Goal: Transaction & Acquisition: Purchase product/service

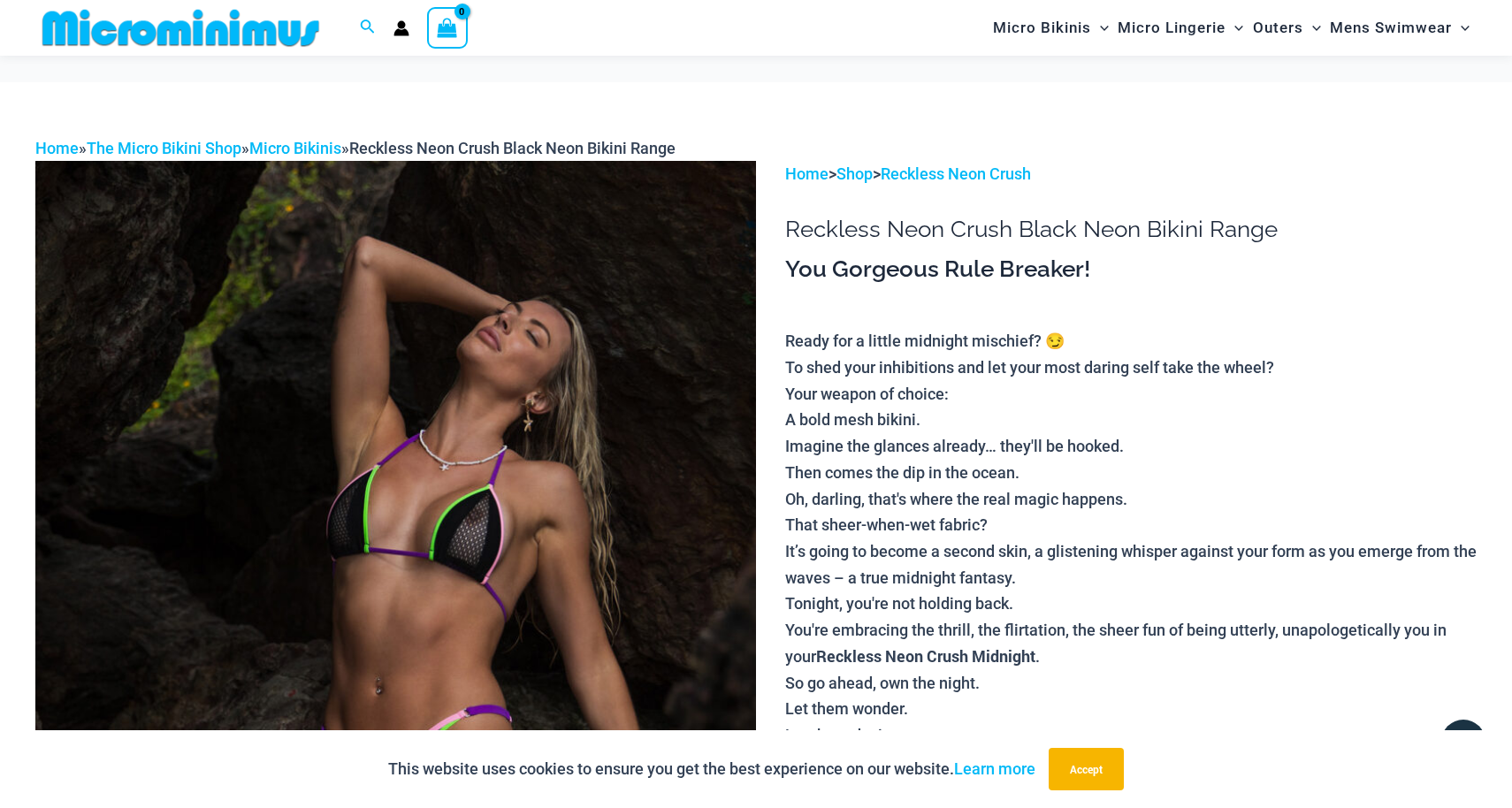
scroll to position [1112, 0]
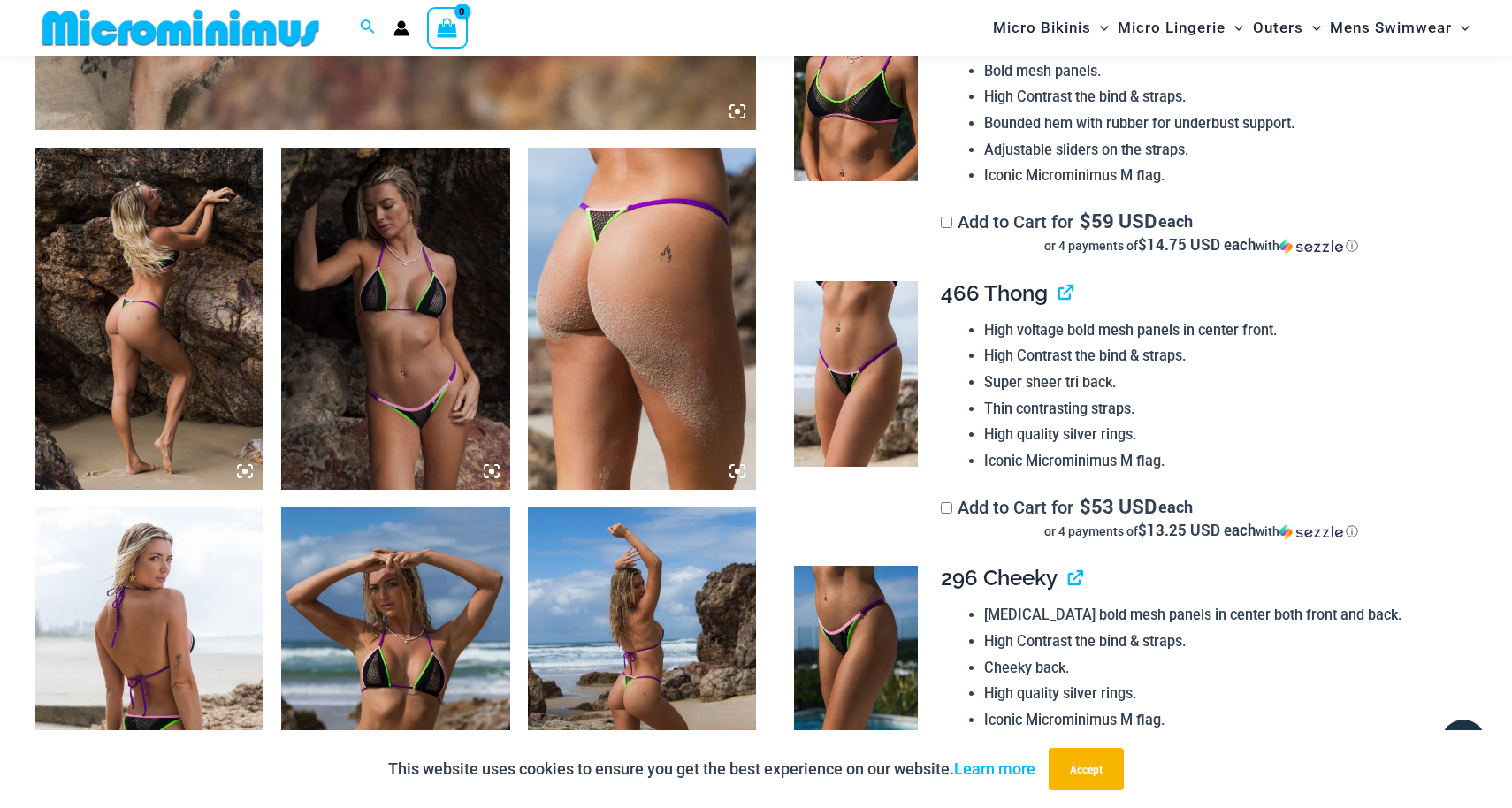
click at [400, 358] on img at bounding box center [395, 319] width 228 height 343
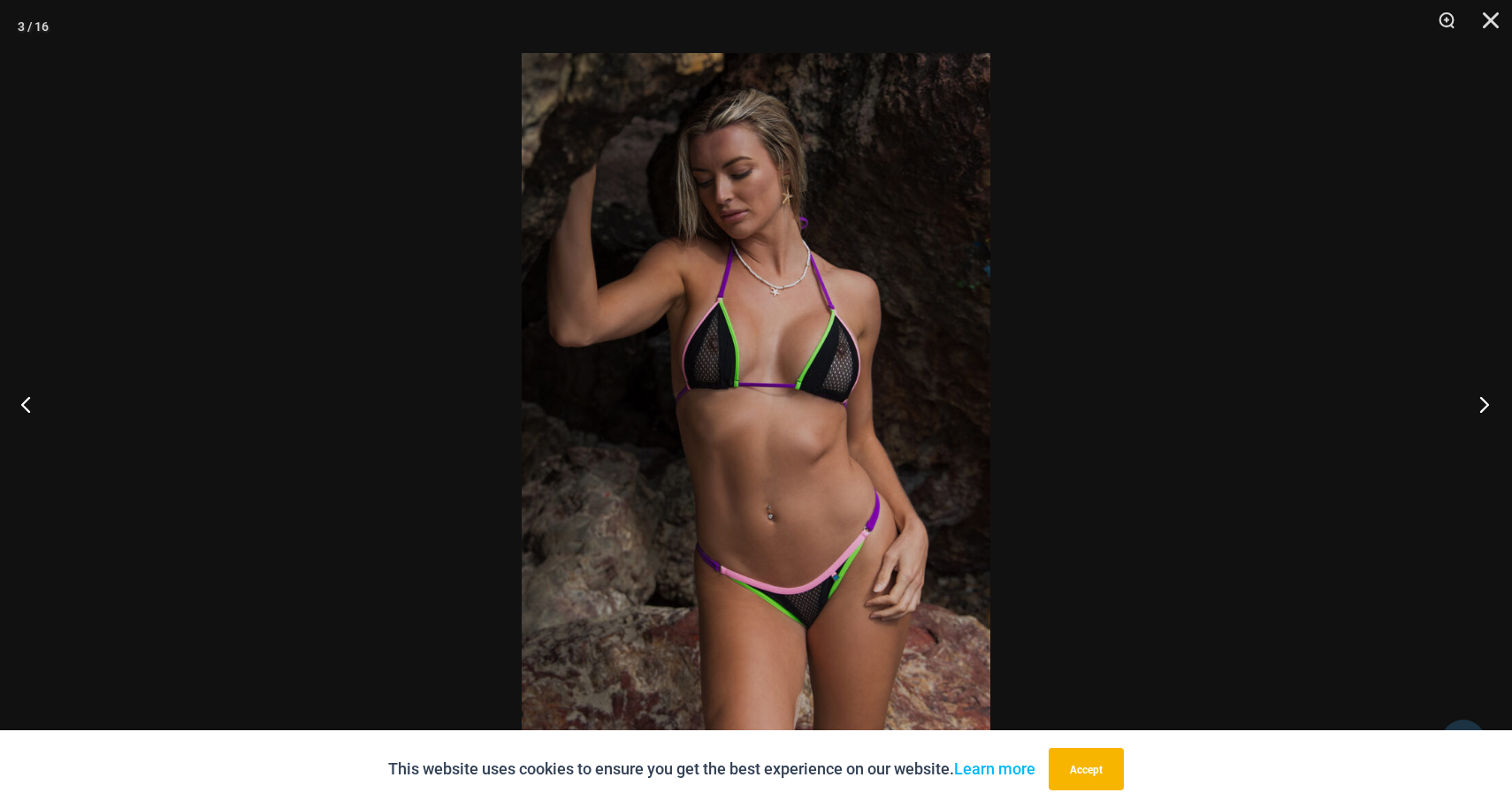
click at [1479, 393] on button "Next" at bounding box center [1478, 404] width 66 height 88
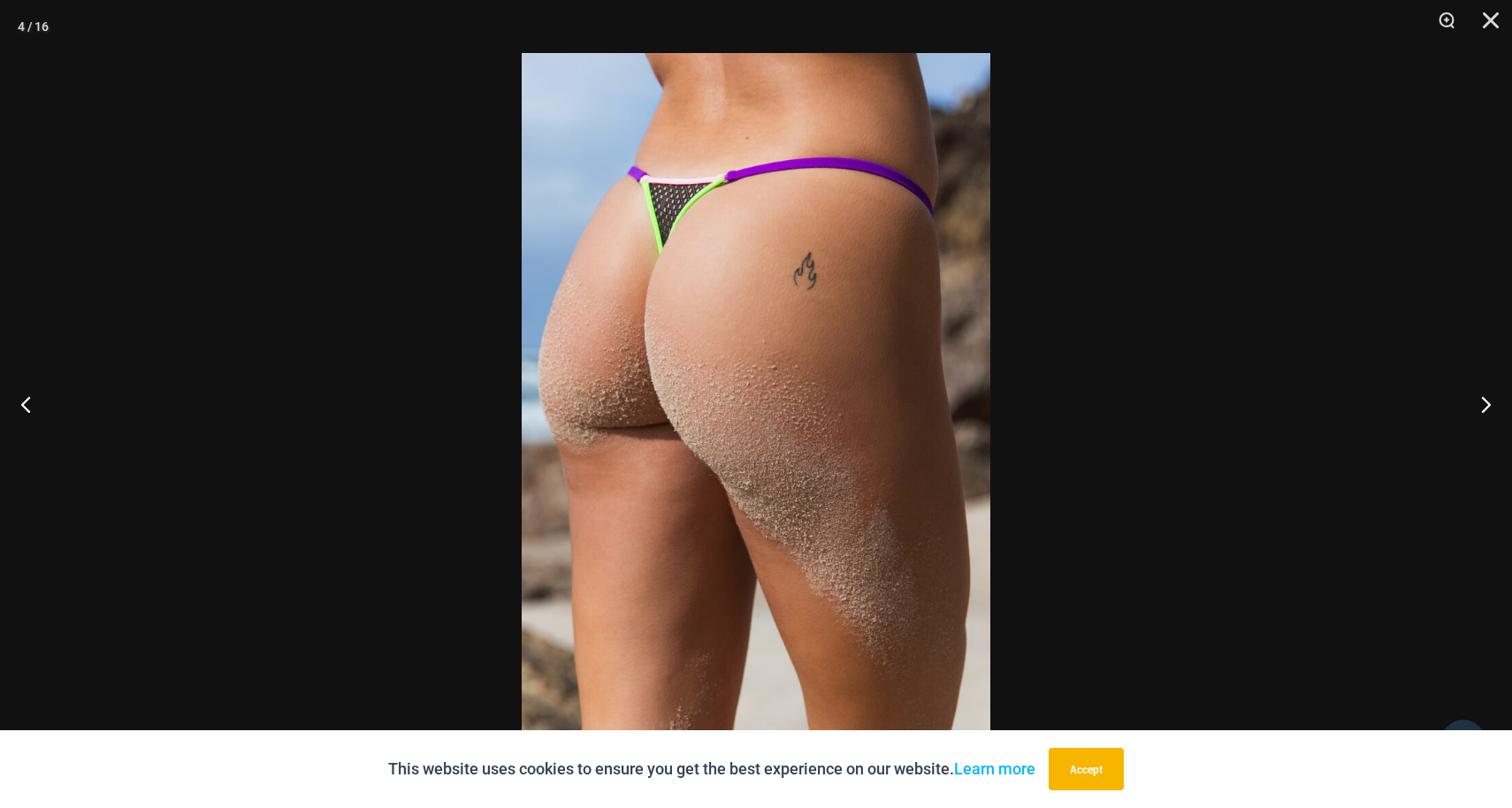
click at [1317, 387] on div at bounding box center [756, 404] width 1512 height 808
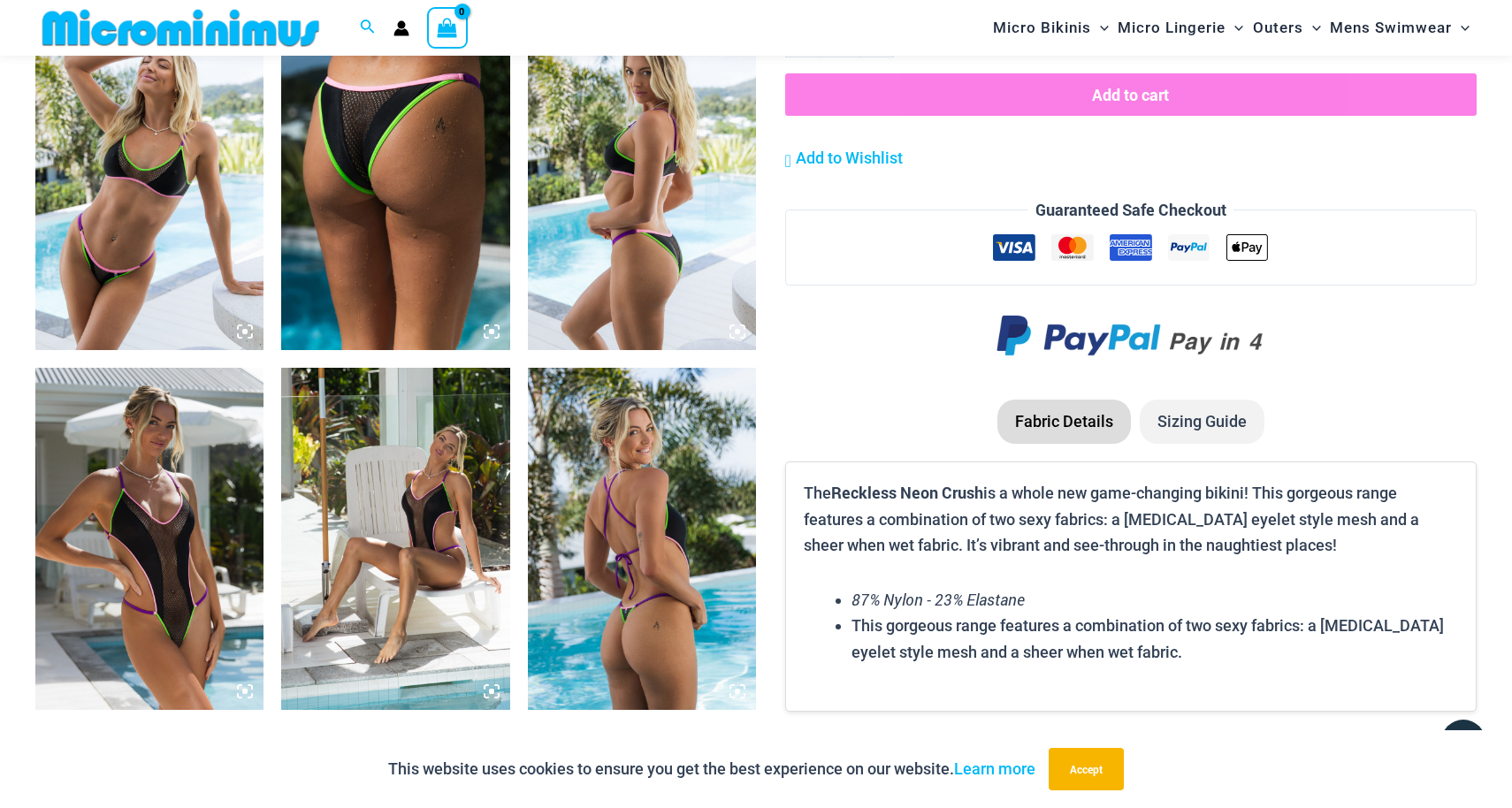
scroll to position [2460, 0]
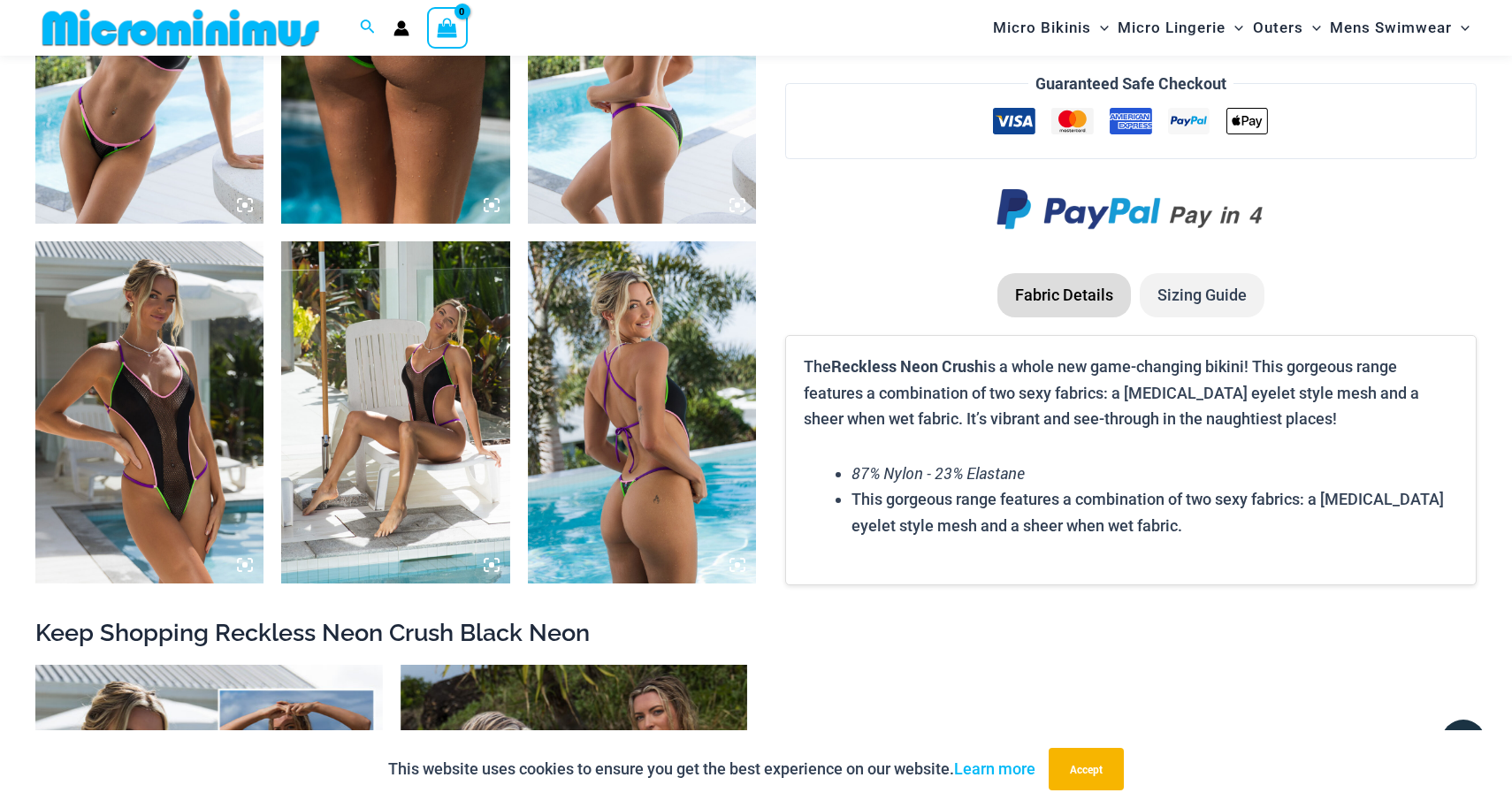
click at [177, 436] on img at bounding box center [150, 413] width 228 height 343
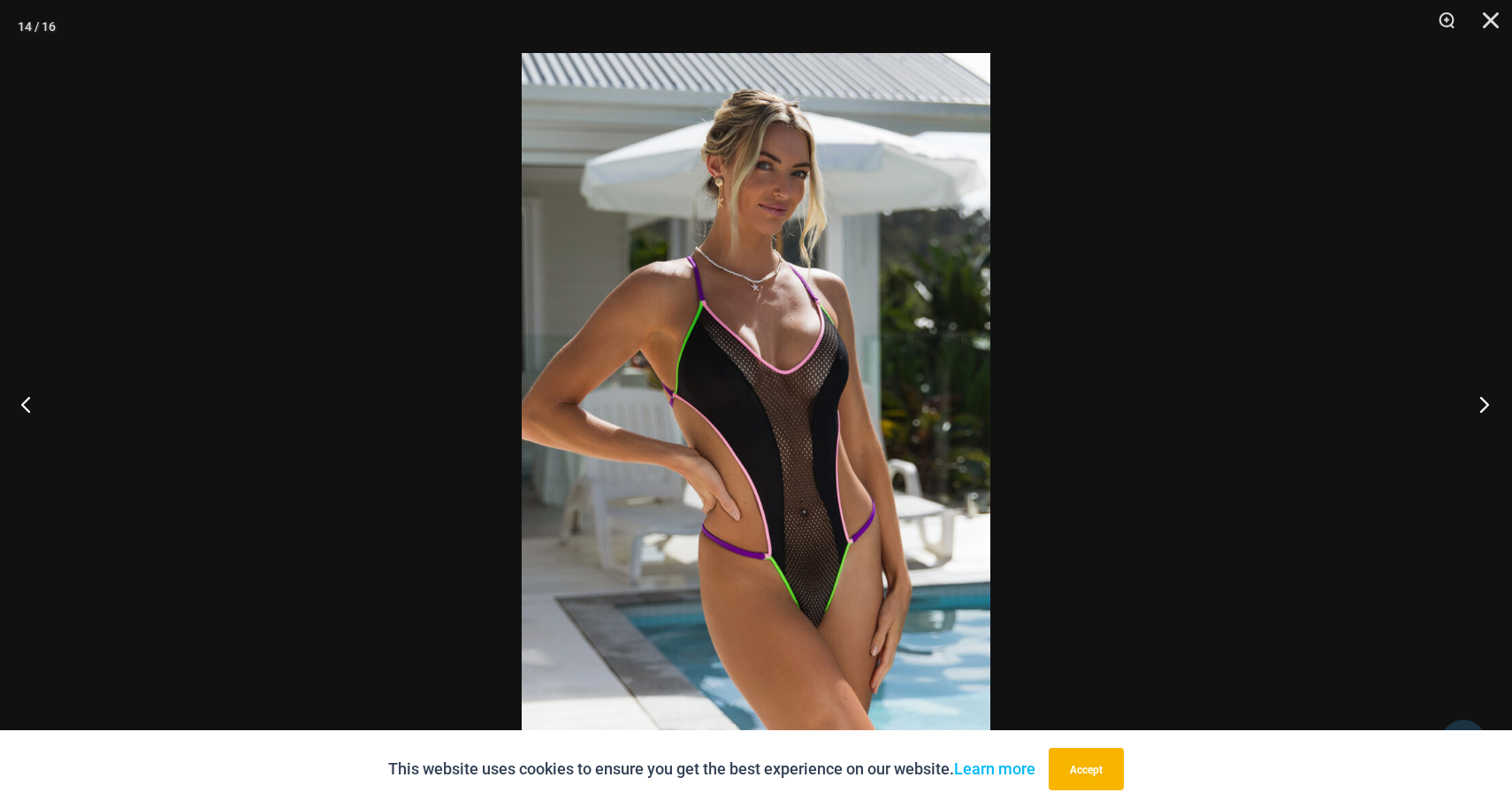
click at [1481, 410] on button "Next" at bounding box center [1478, 404] width 66 height 88
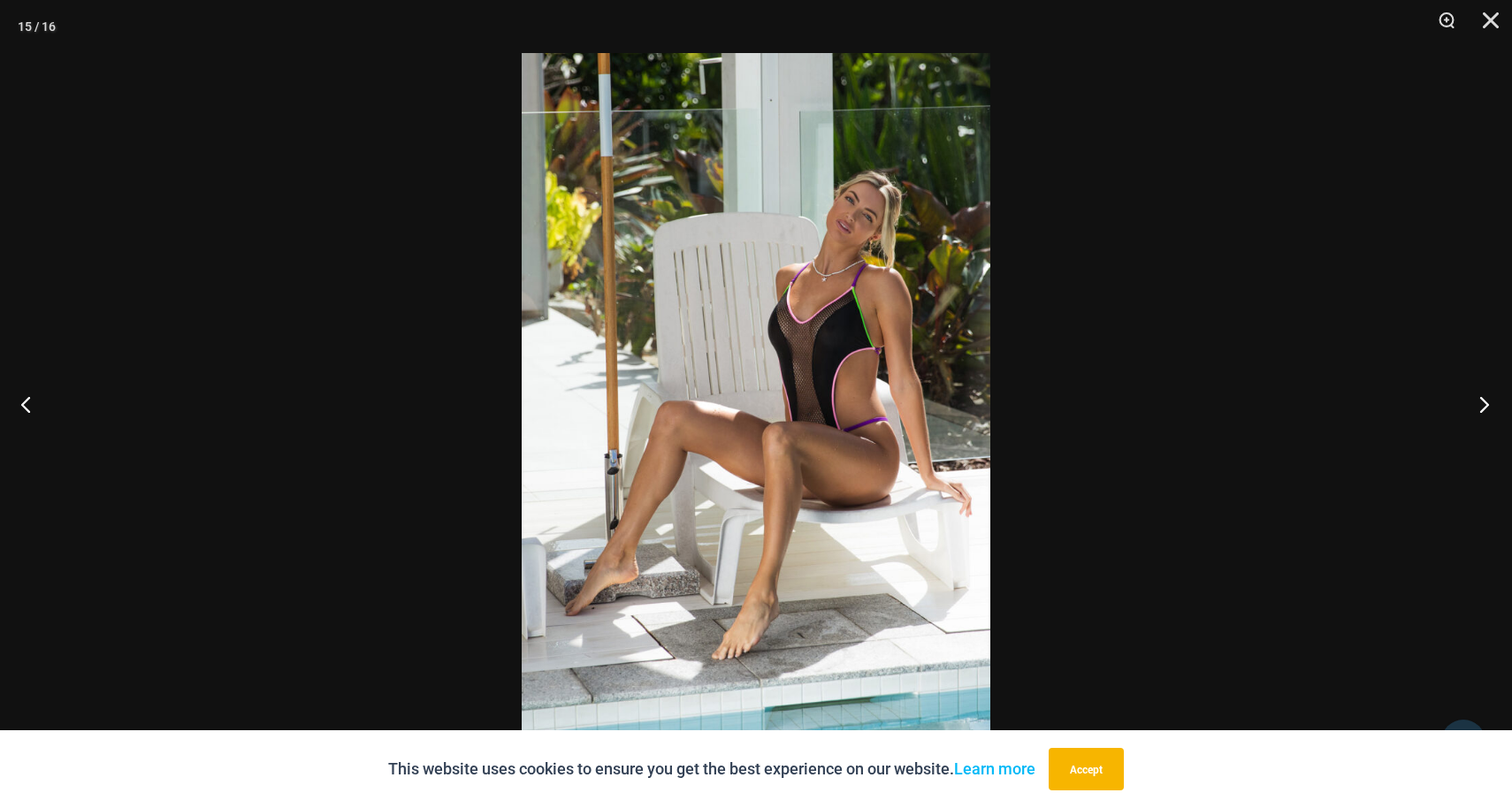
click at [1481, 410] on button "Next" at bounding box center [1478, 404] width 66 height 88
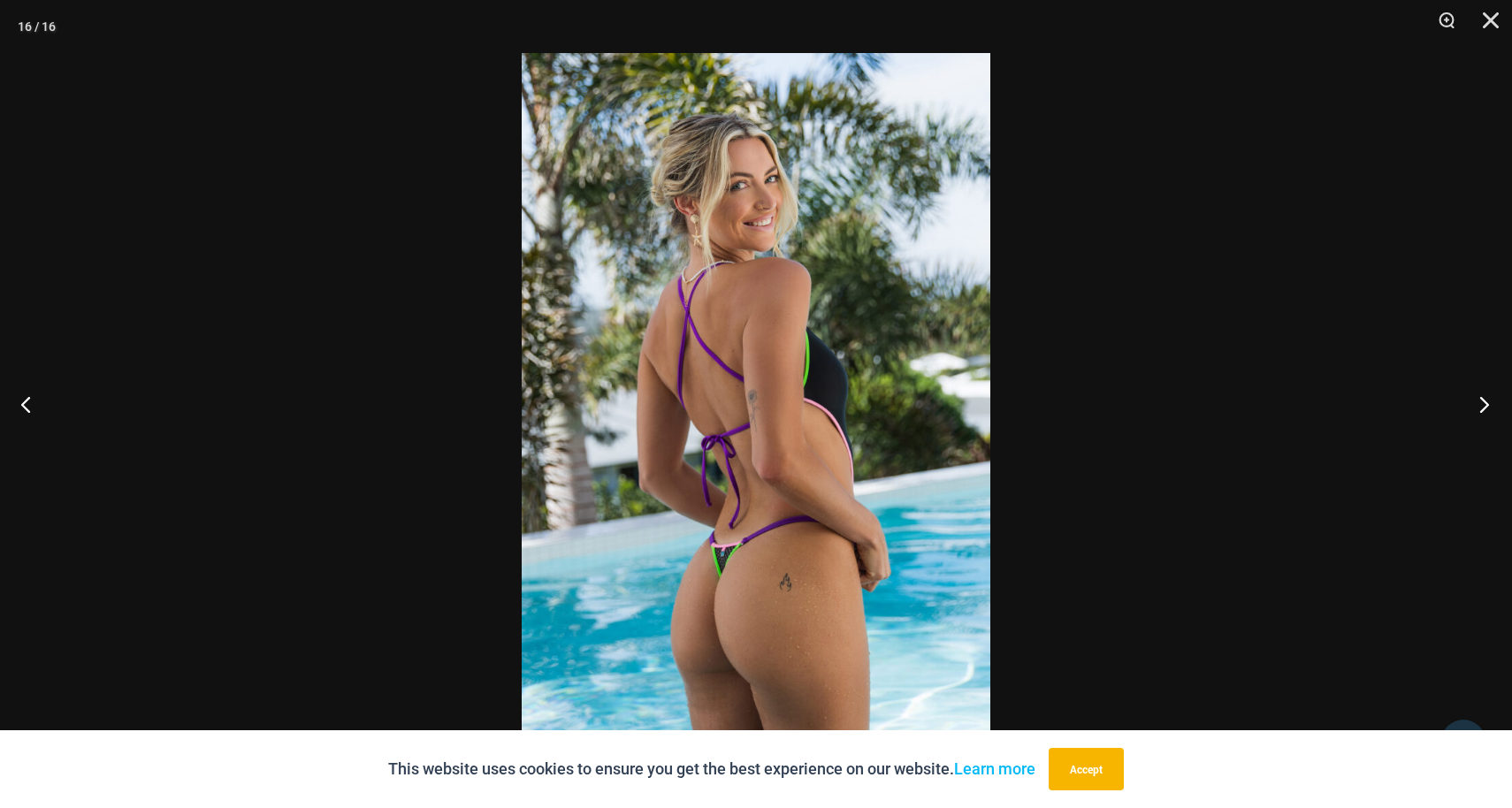
click at [1486, 409] on button "Next" at bounding box center [1478, 404] width 66 height 88
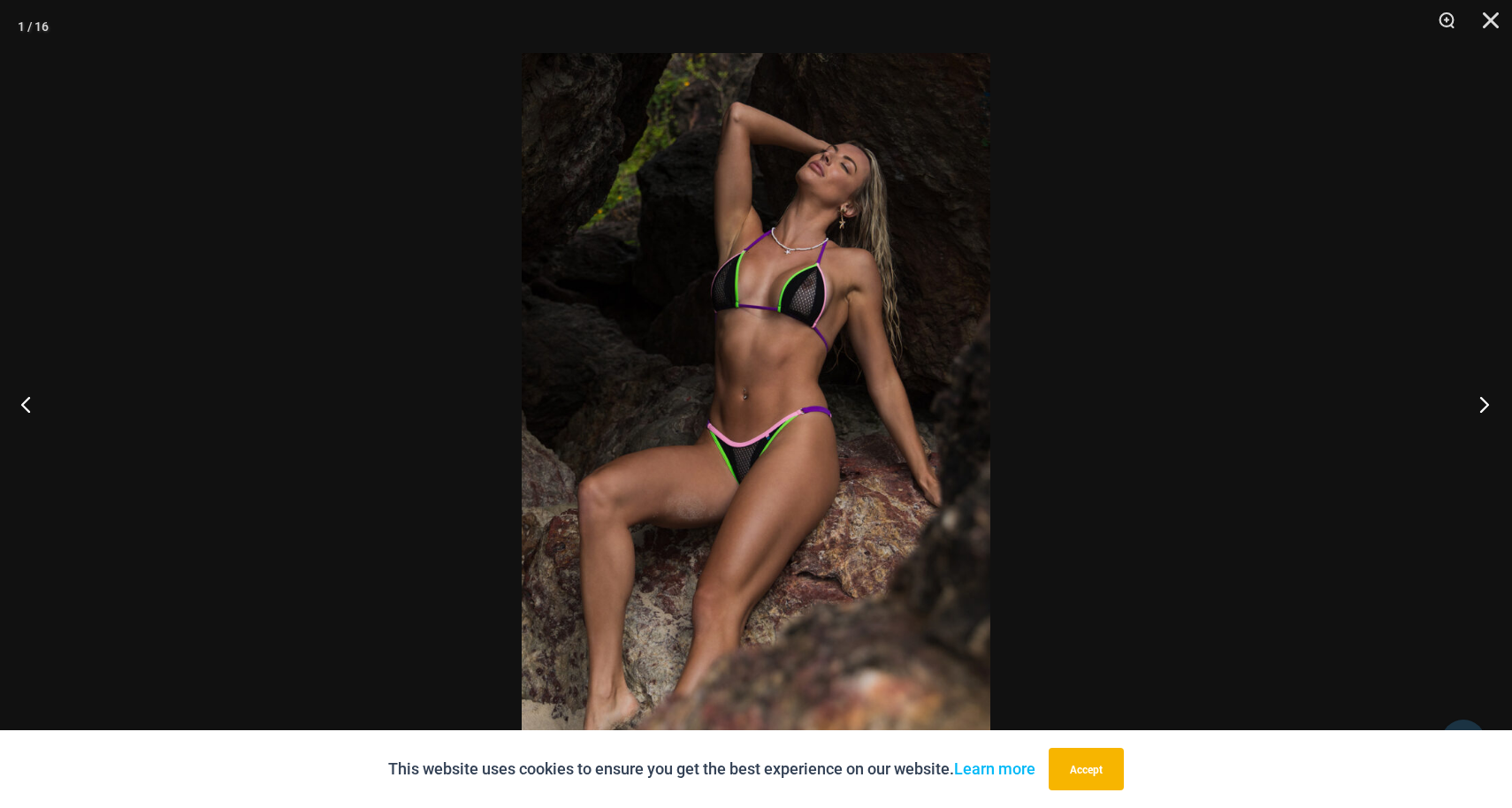
click at [1486, 409] on button "Next" at bounding box center [1478, 404] width 66 height 88
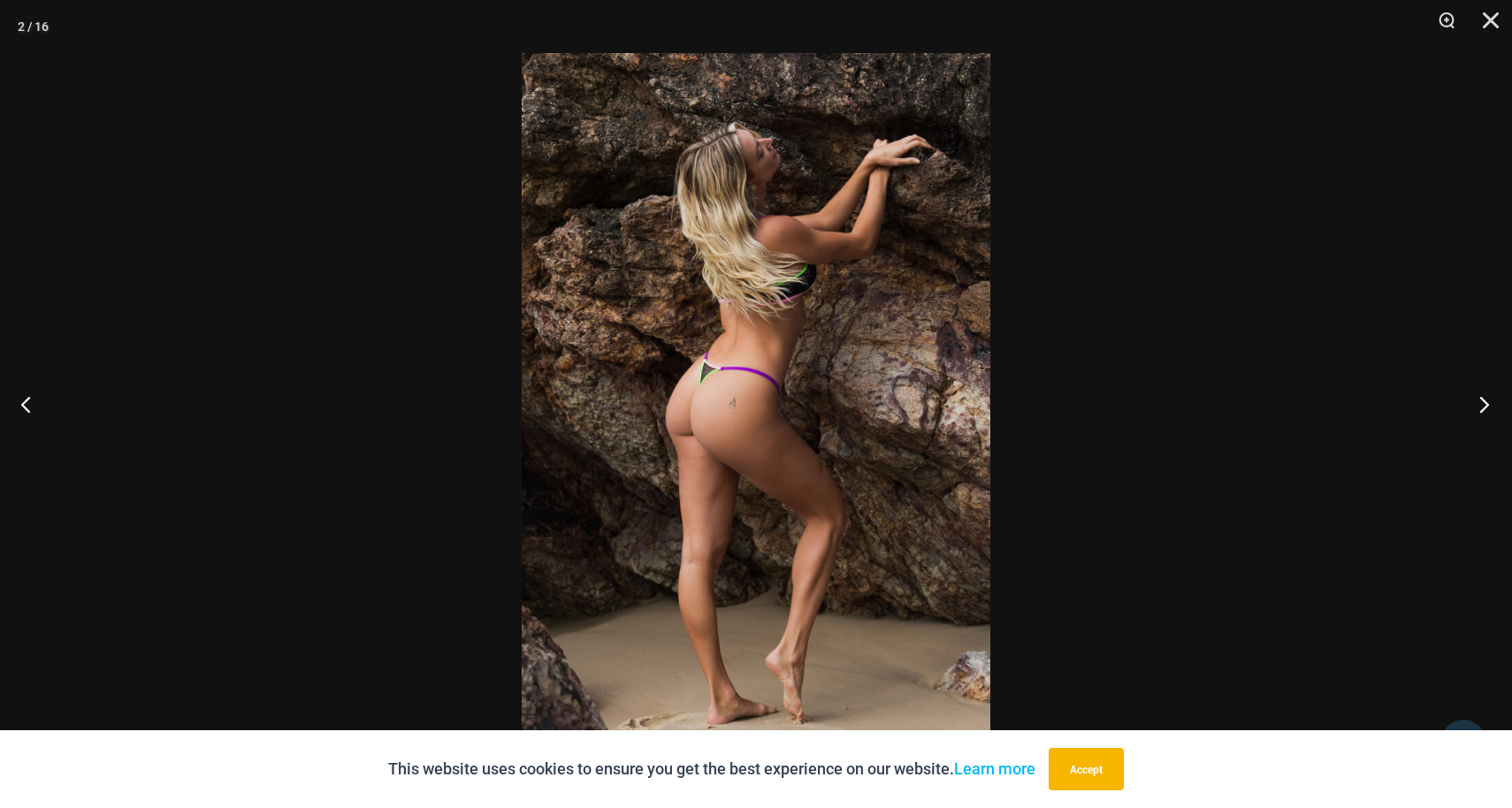
click at [1486, 409] on button "Next" at bounding box center [1478, 404] width 66 height 88
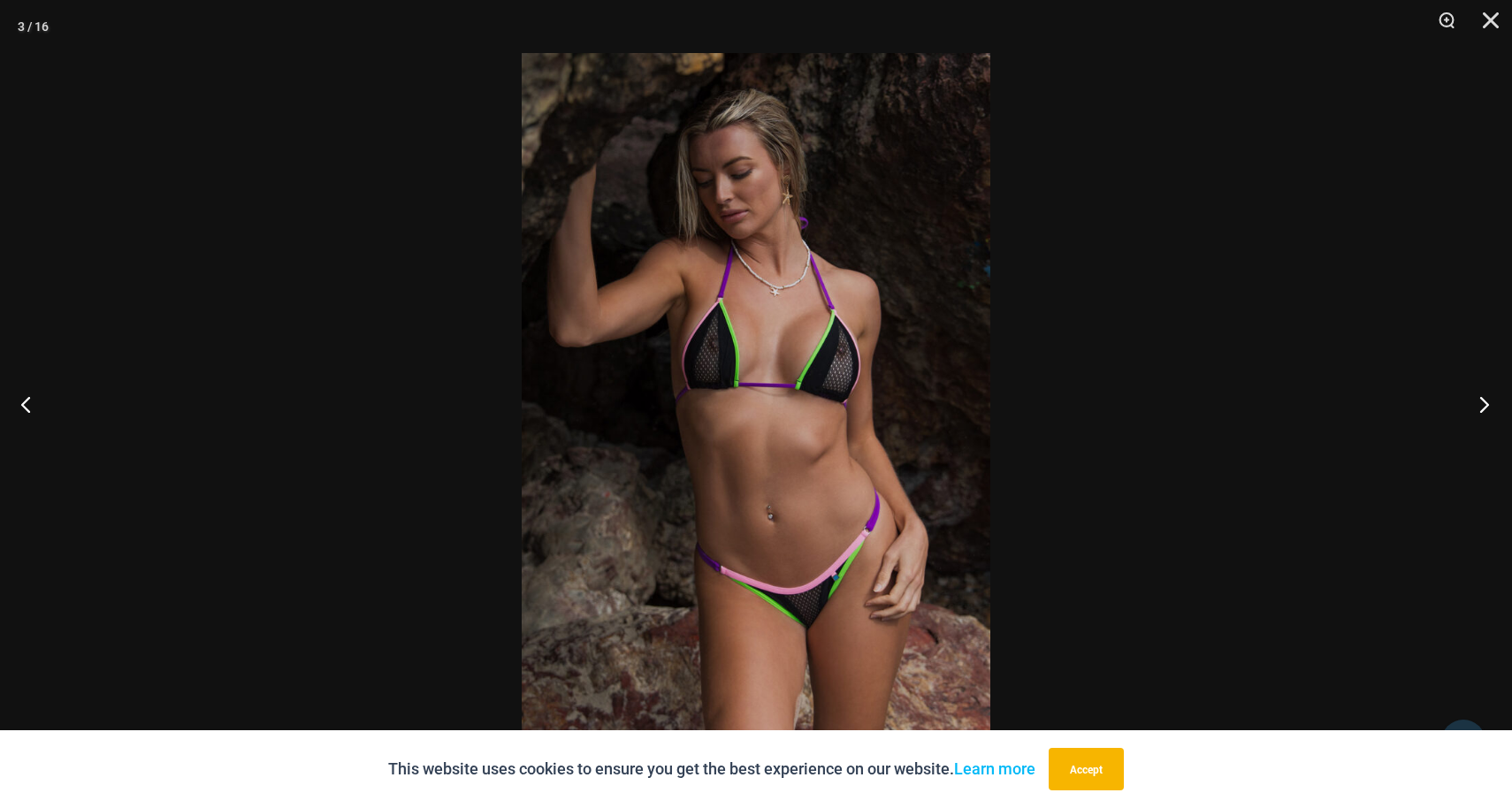
click at [1486, 409] on button "Next" at bounding box center [1478, 404] width 66 height 88
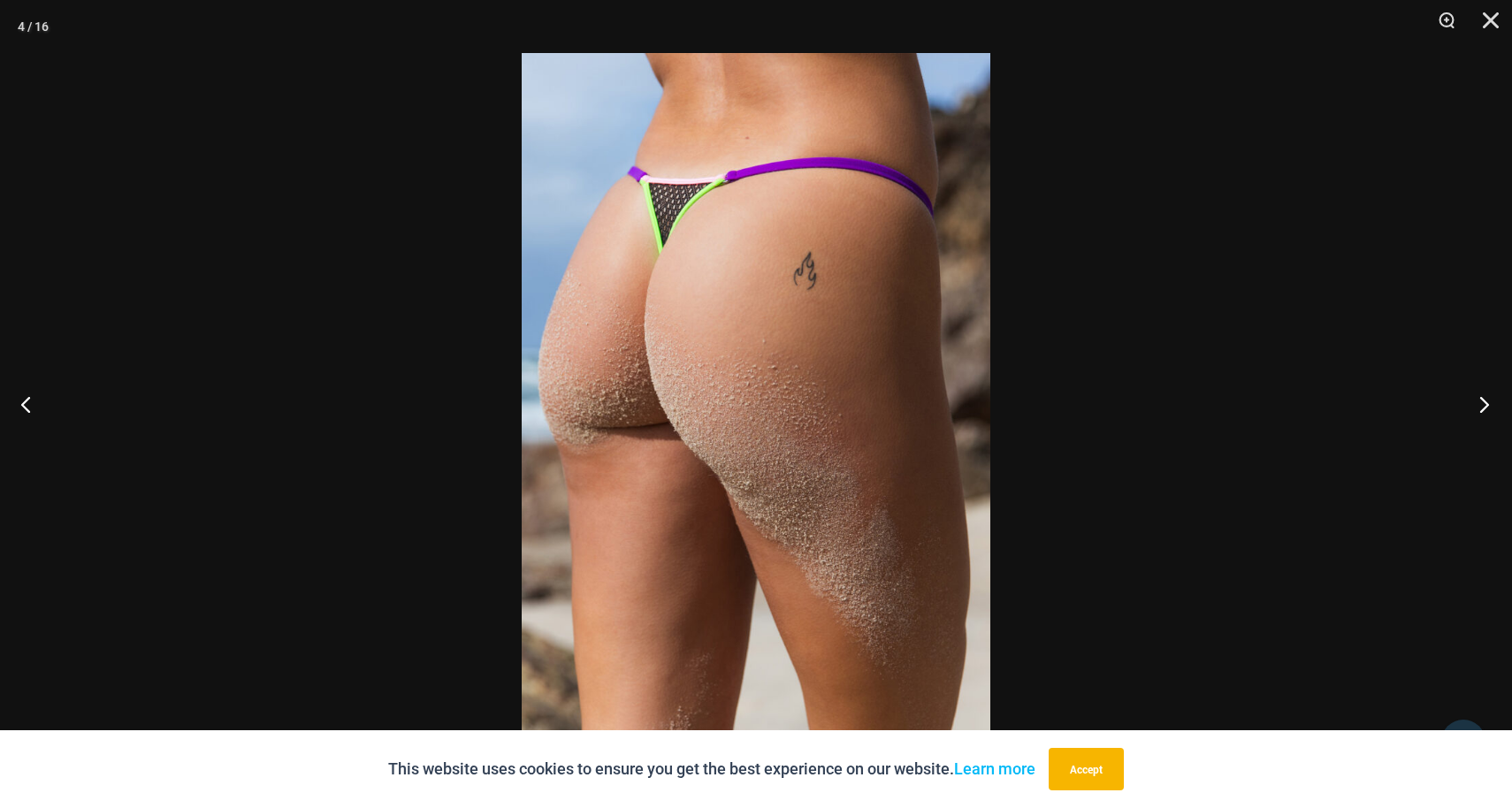
click at [1486, 409] on button "Next" at bounding box center [1478, 404] width 66 height 88
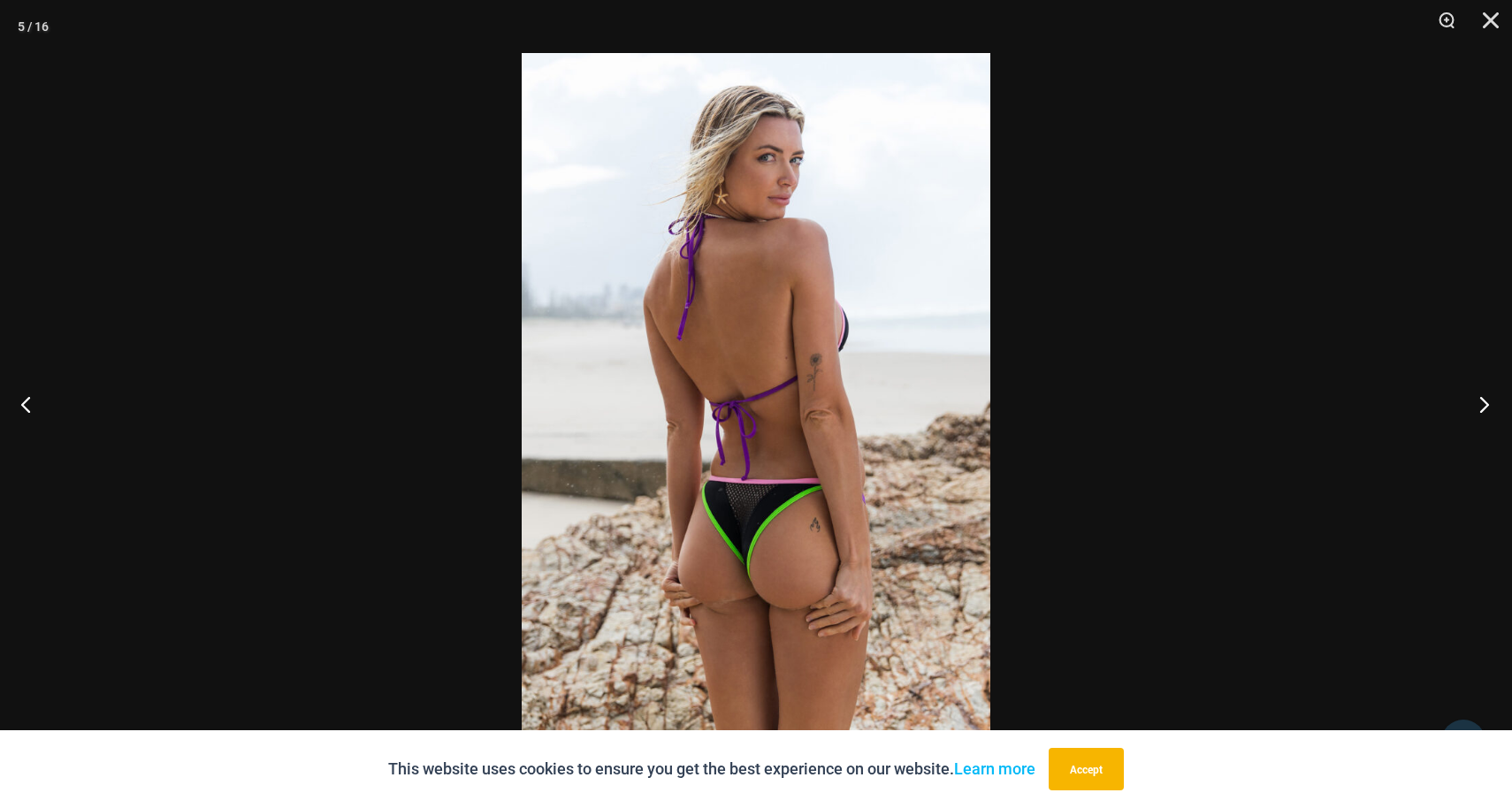
click at [1486, 409] on button "Next" at bounding box center [1478, 404] width 66 height 88
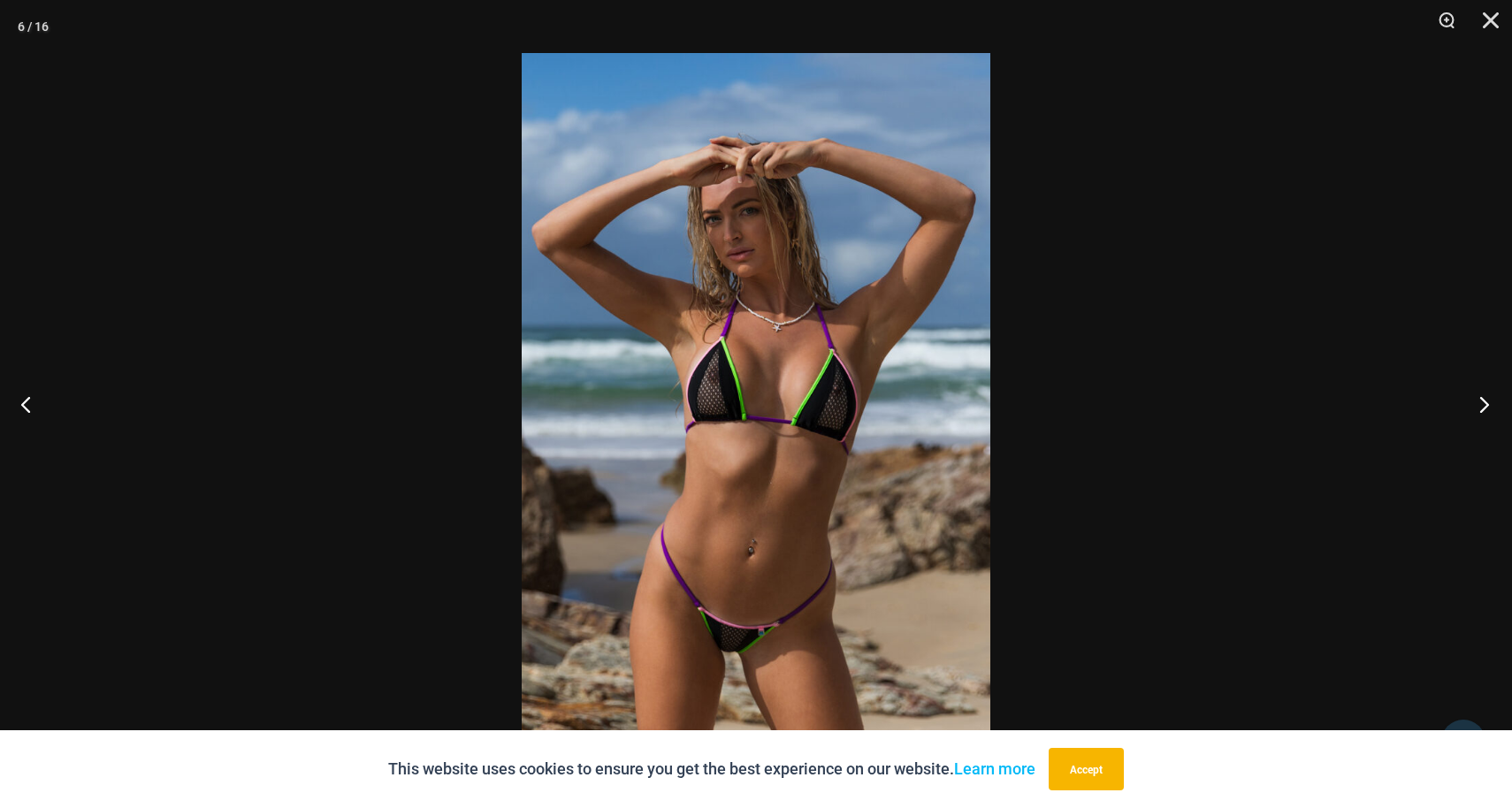
click at [1486, 409] on button "Next" at bounding box center [1478, 404] width 66 height 88
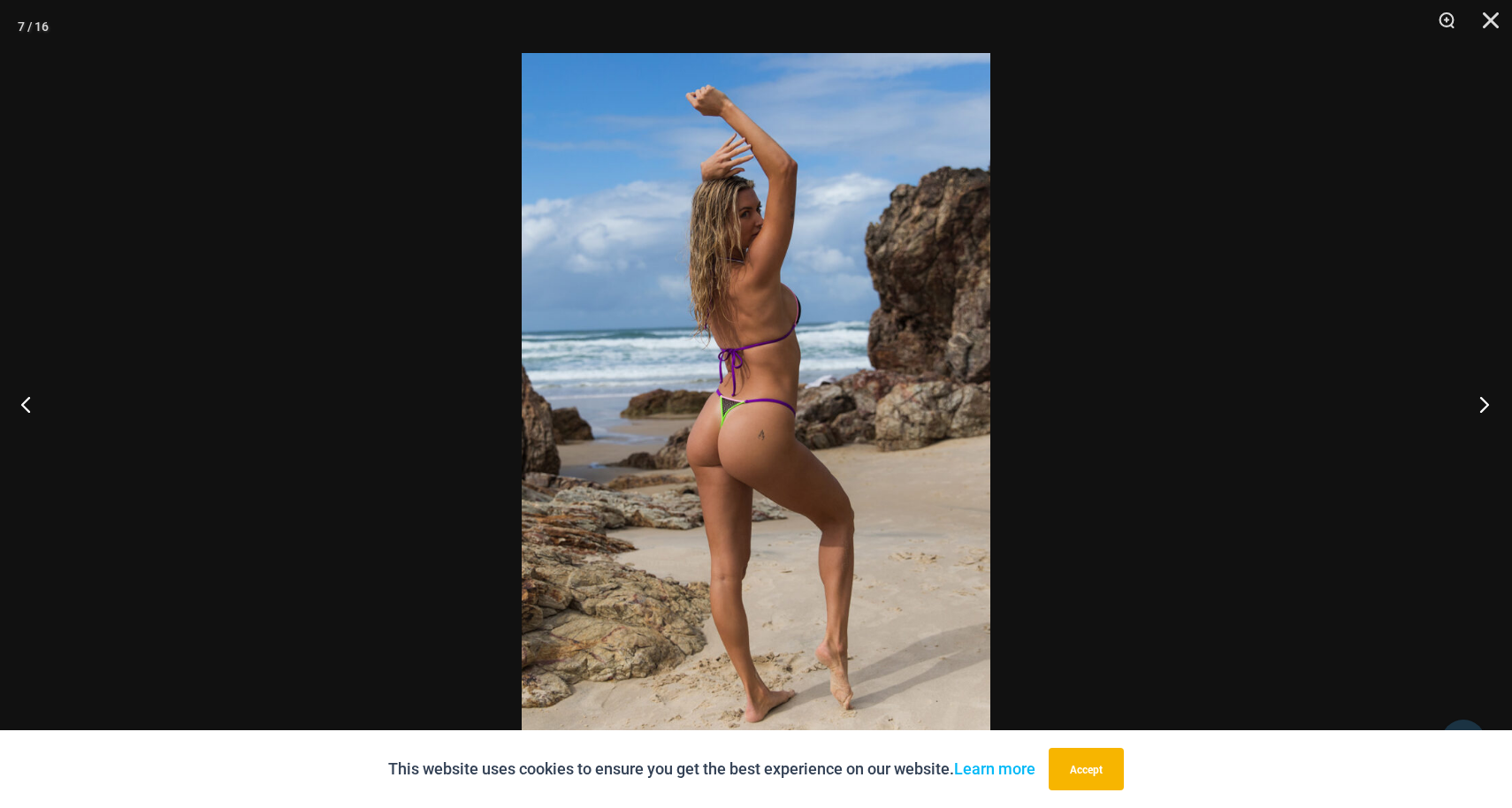
click at [1486, 409] on button "Next" at bounding box center [1478, 404] width 66 height 88
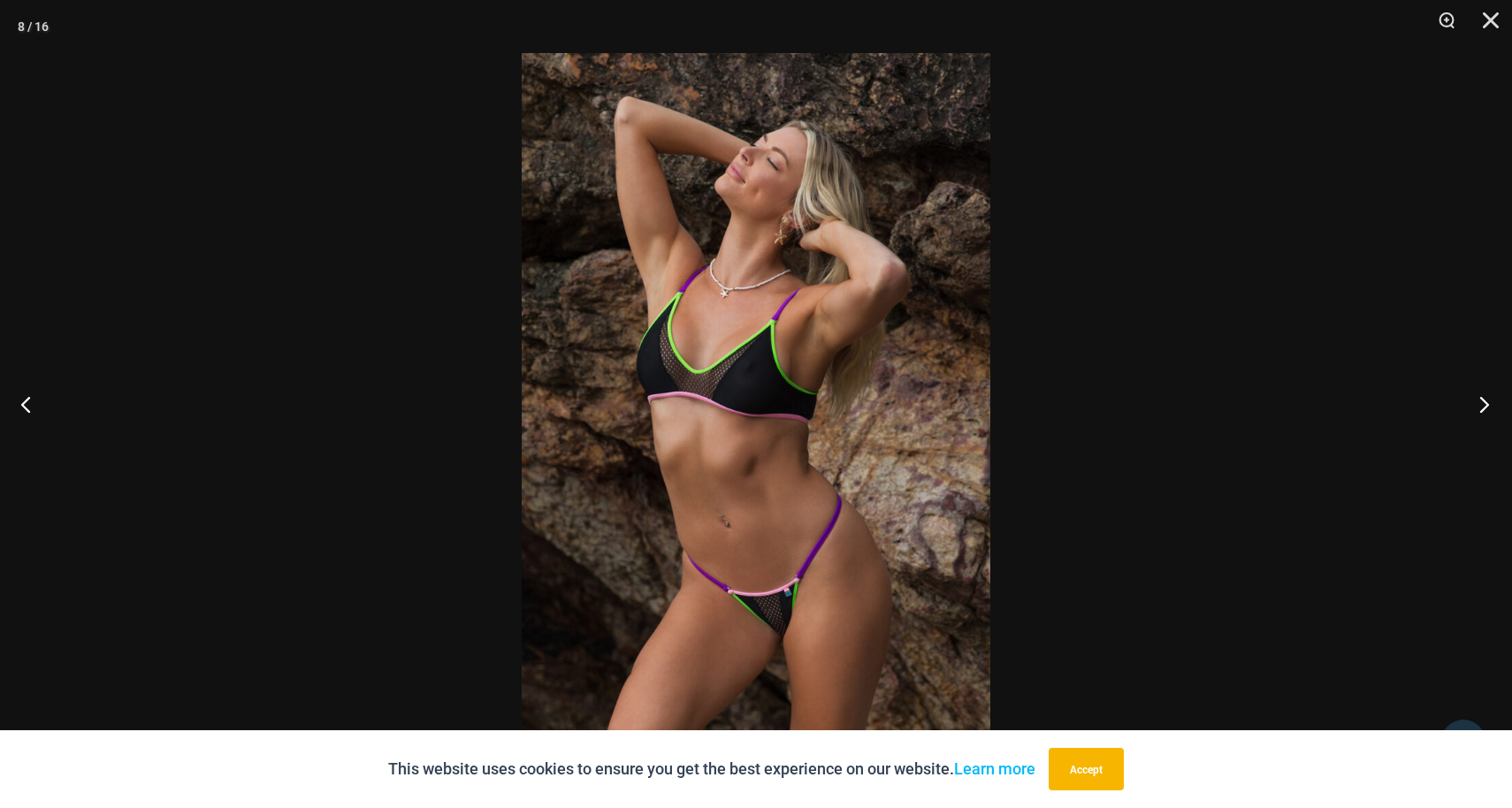
click at [1486, 409] on button "Next" at bounding box center [1478, 404] width 66 height 88
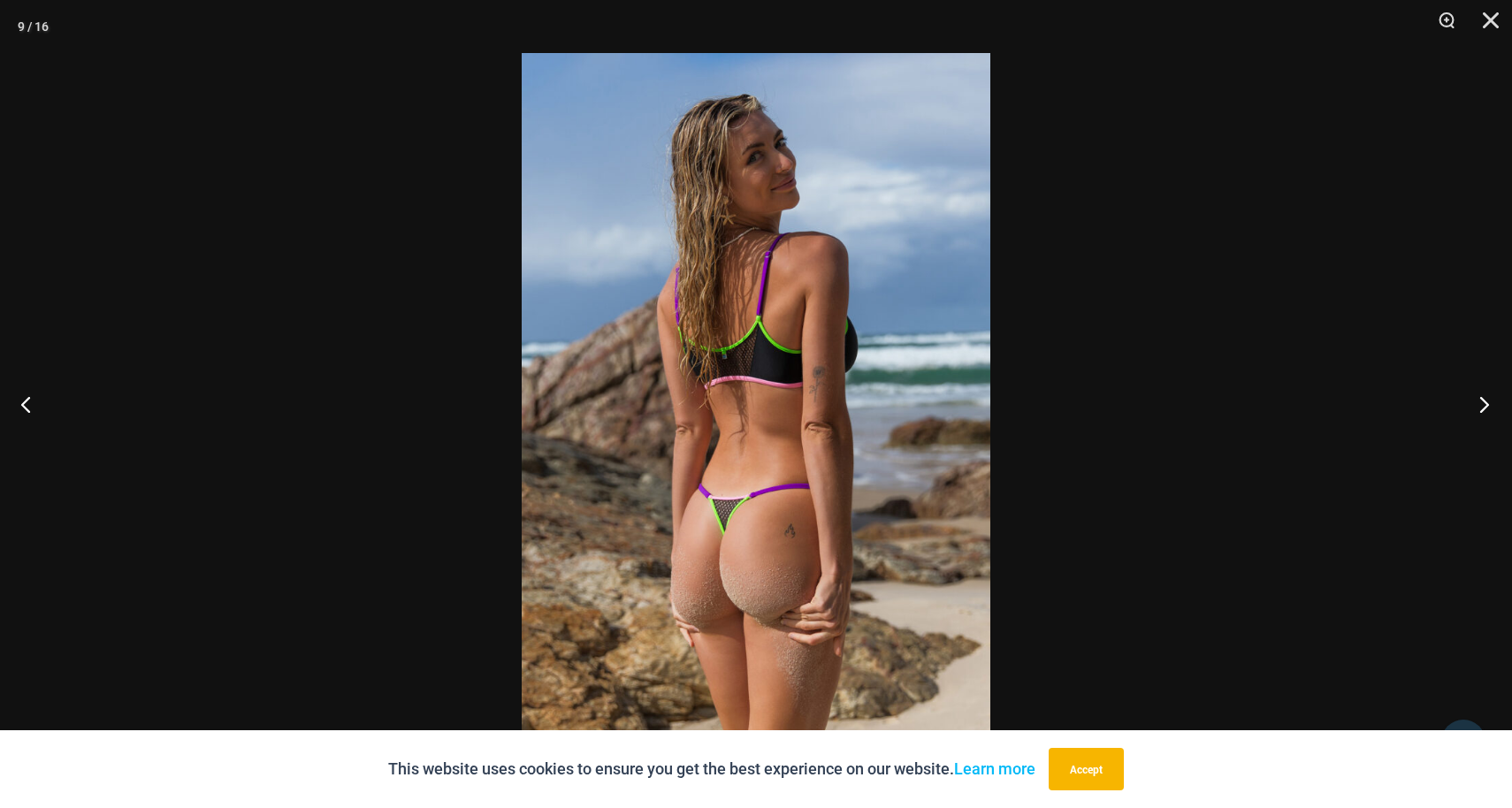
click at [1486, 409] on button "Next" at bounding box center [1478, 404] width 66 height 88
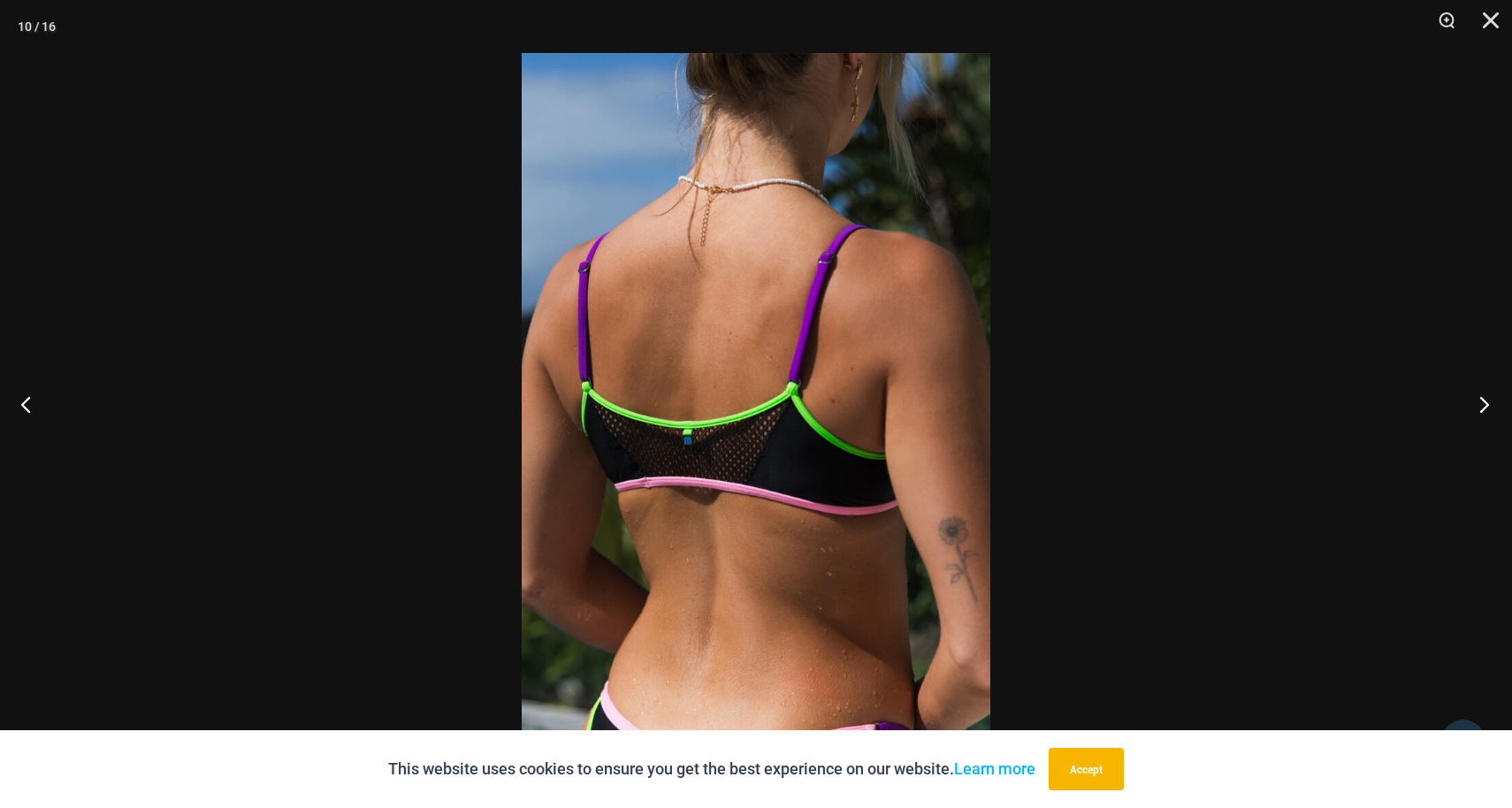
click at [1486, 409] on button "Next" at bounding box center [1478, 404] width 66 height 88
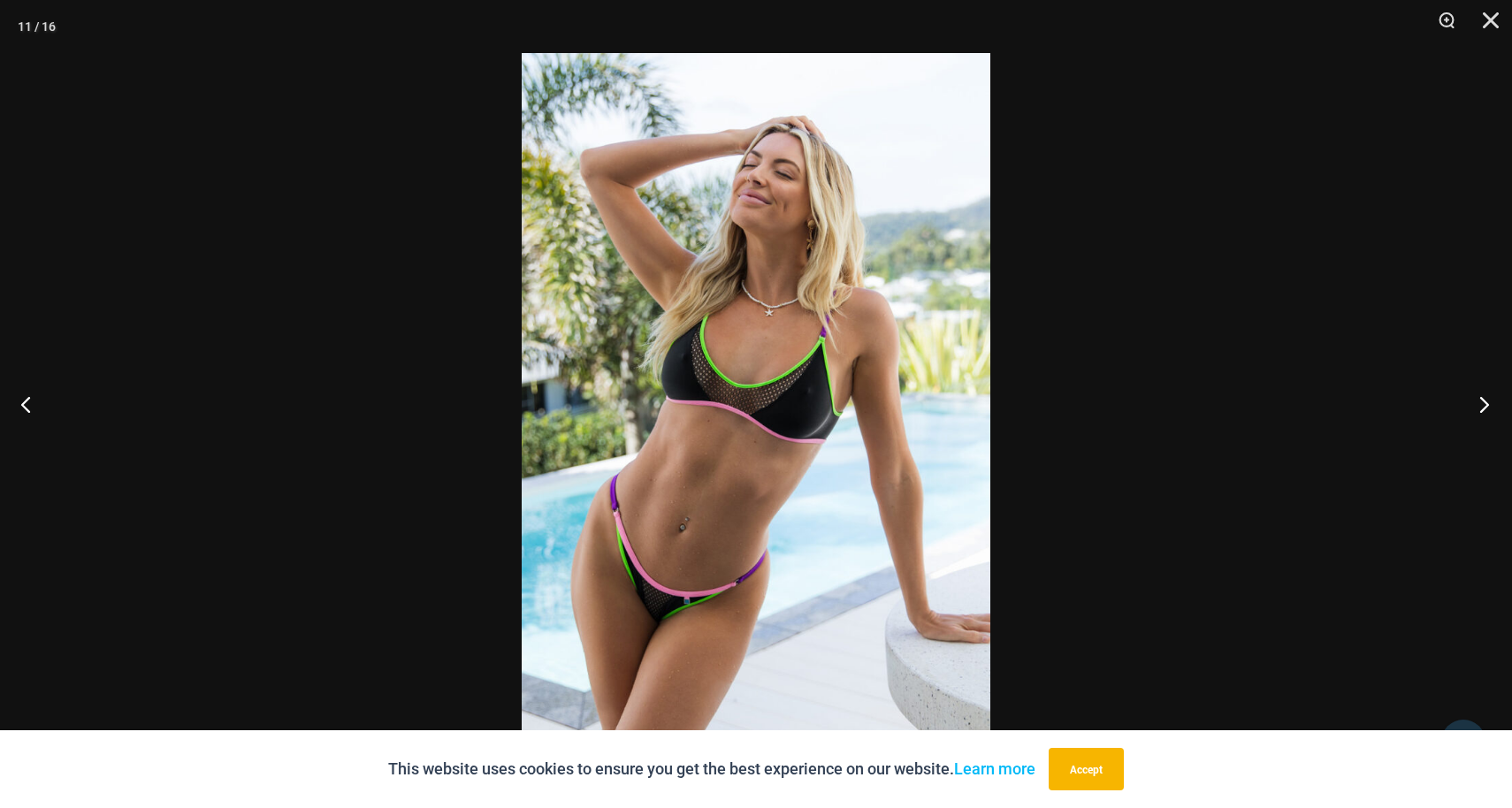
click at [1486, 409] on button "Next" at bounding box center [1478, 404] width 66 height 88
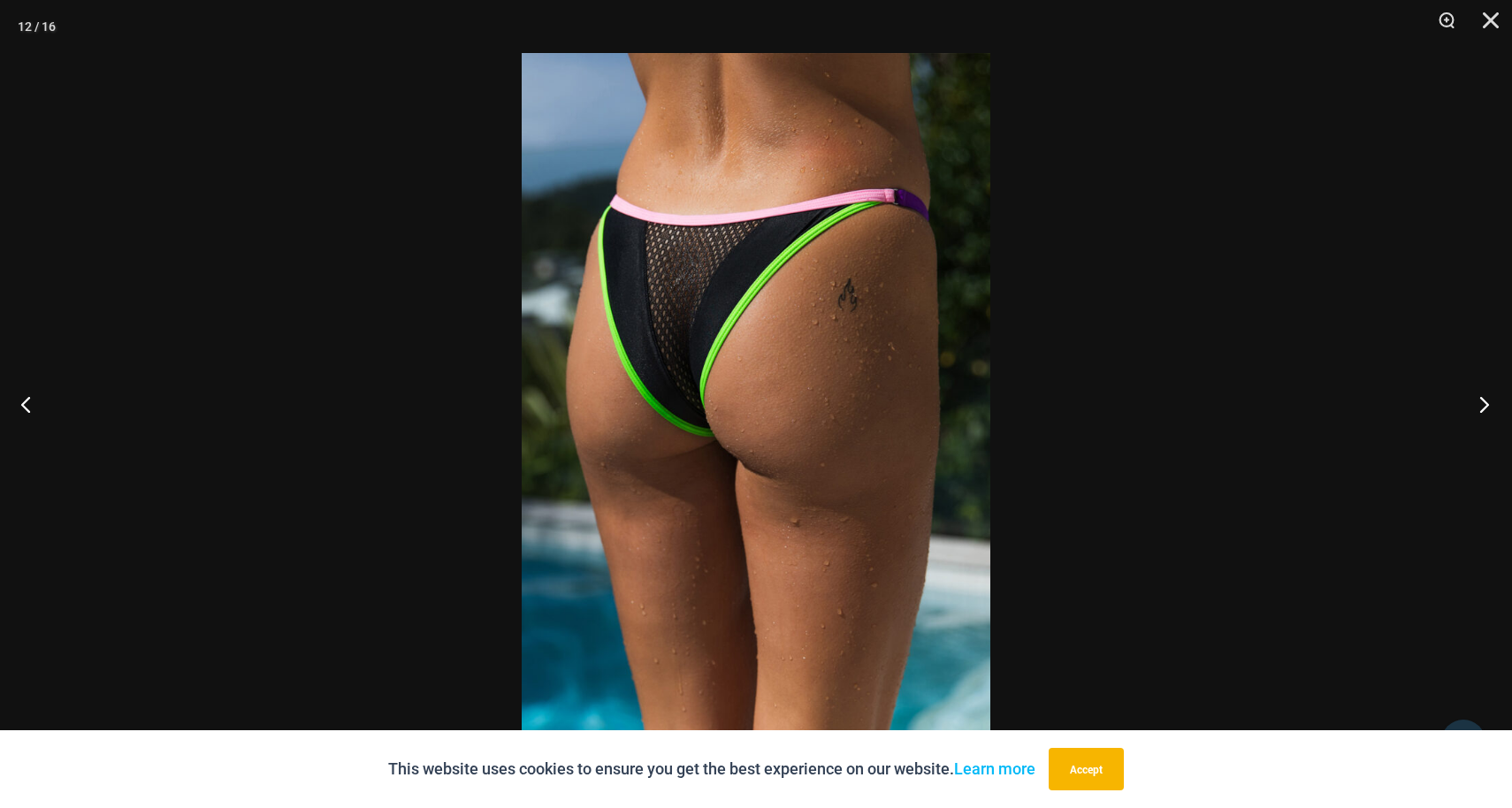
click at [1486, 409] on button "Next" at bounding box center [1478, 404] width 66 height 88
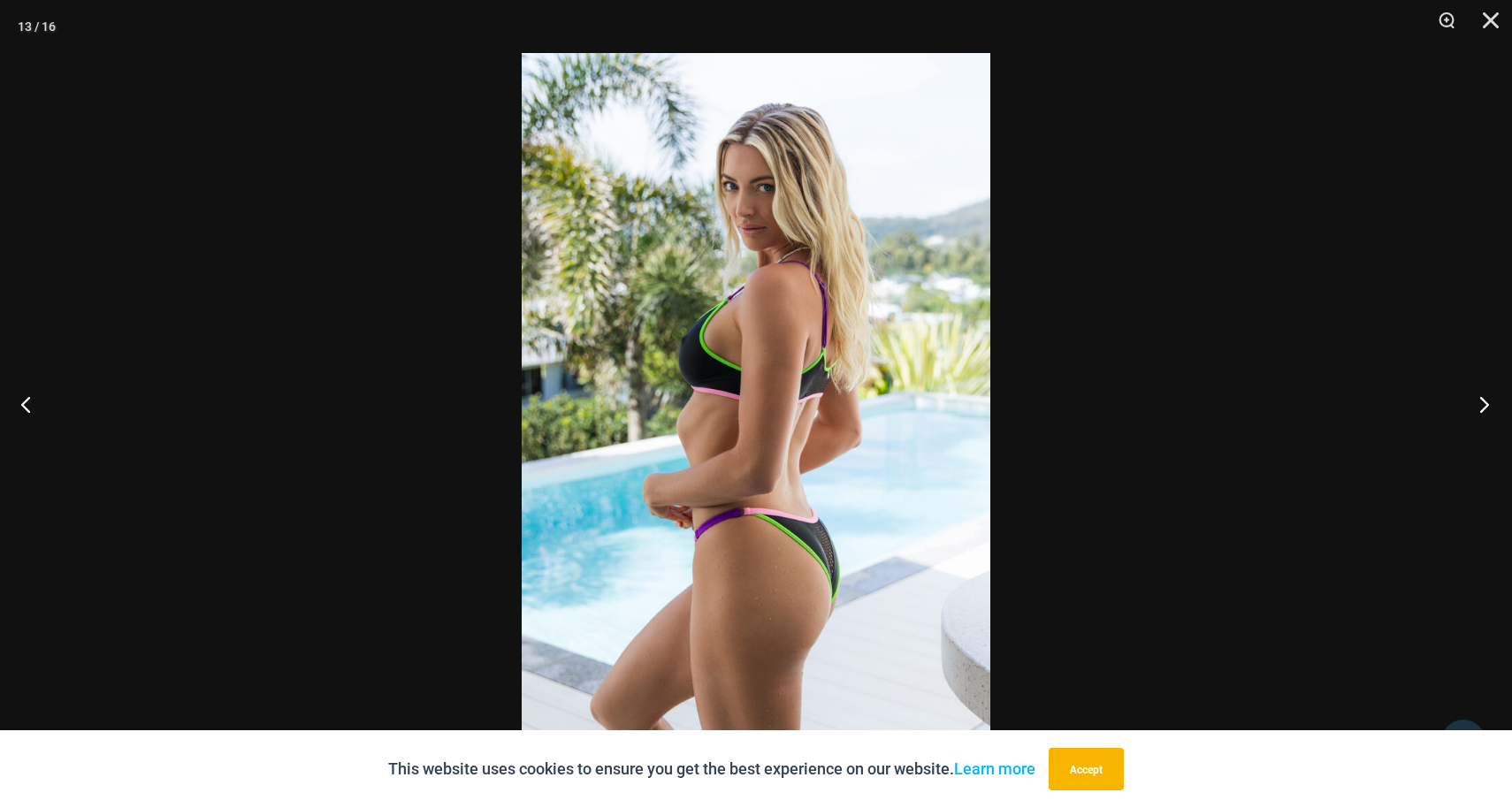
click at [1486, 409] on button "Next" at bounding box center [1478, 404] width 66 height 88
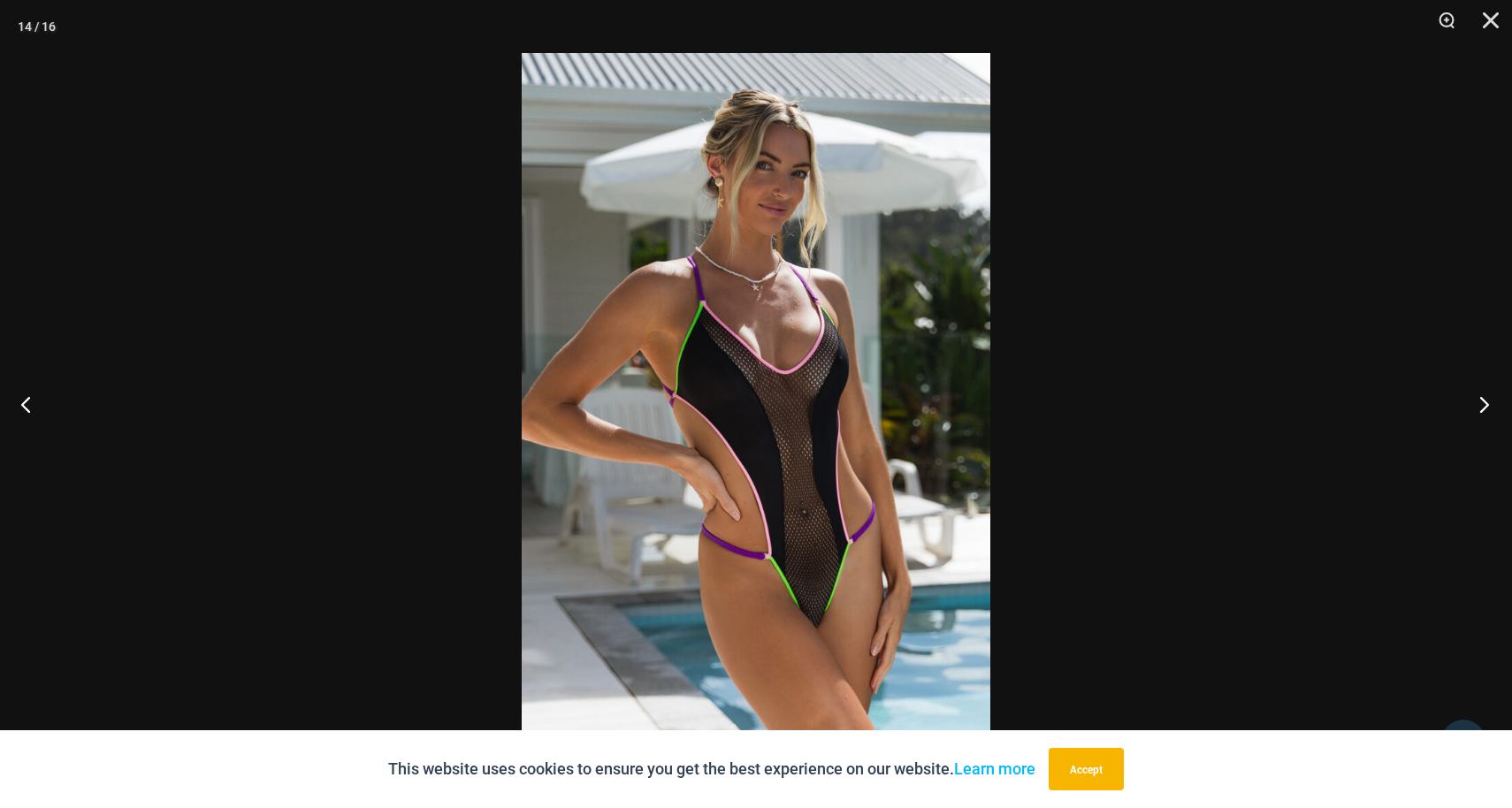
click at [1481, 408] on button "Next" at bounding box center [1478, 404] width 66 height 88
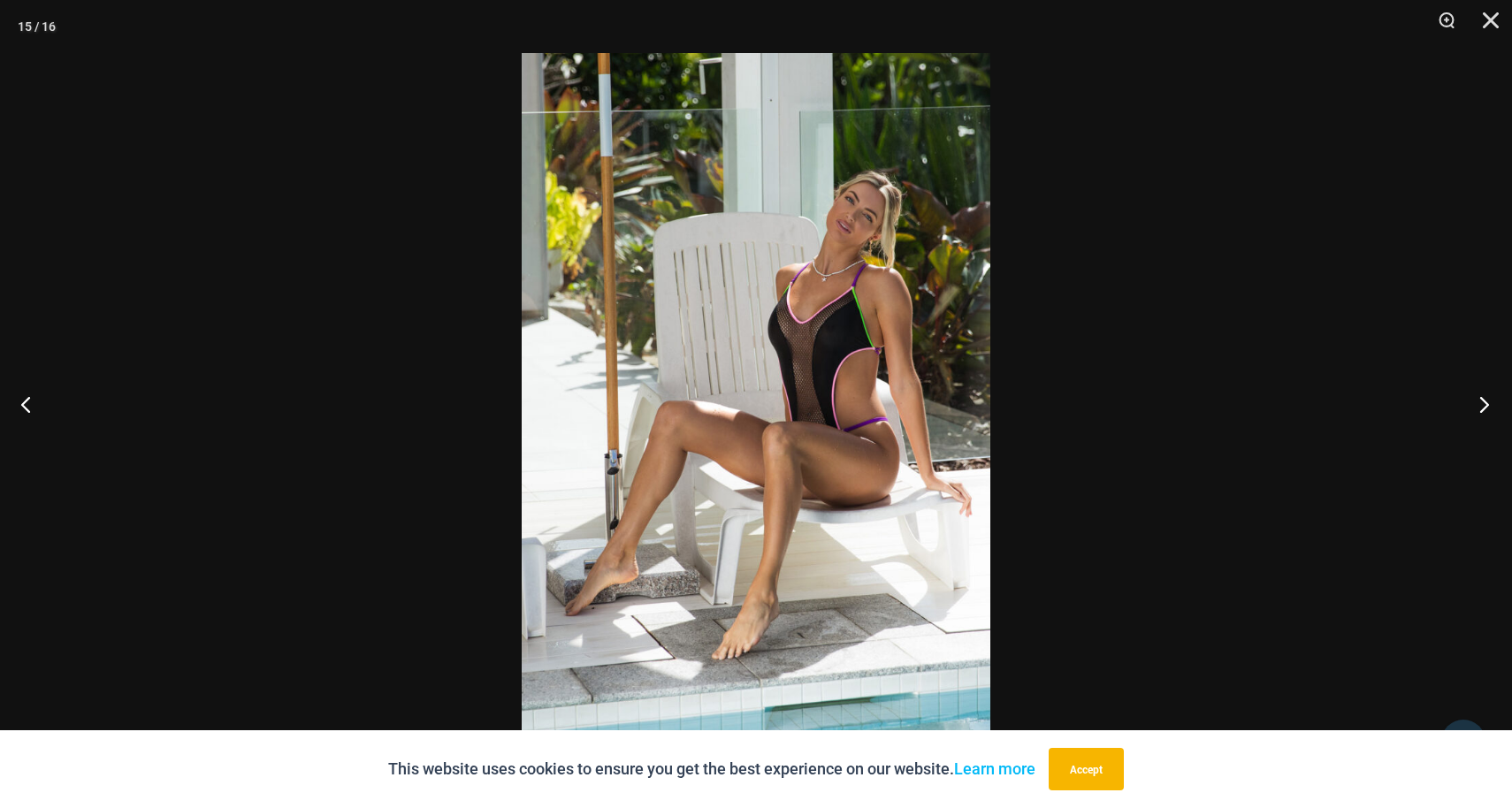
click at [1483, 404] on button "Next" at bounding box center [1478, 404] width 66 height 88
